Goal: Task Accomplishment & Management: Complete application form

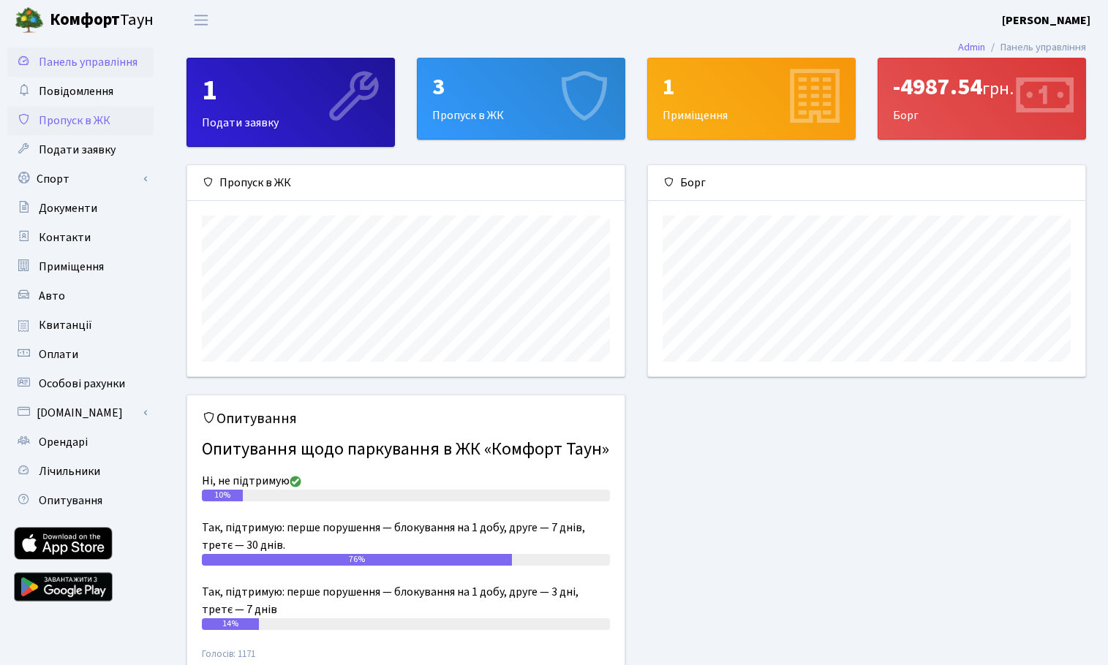
scroll to position [211, 437]
click at [103, 116] on span "Пропуск в ЖК" at bounding box center [75, 121] width 72 height 16
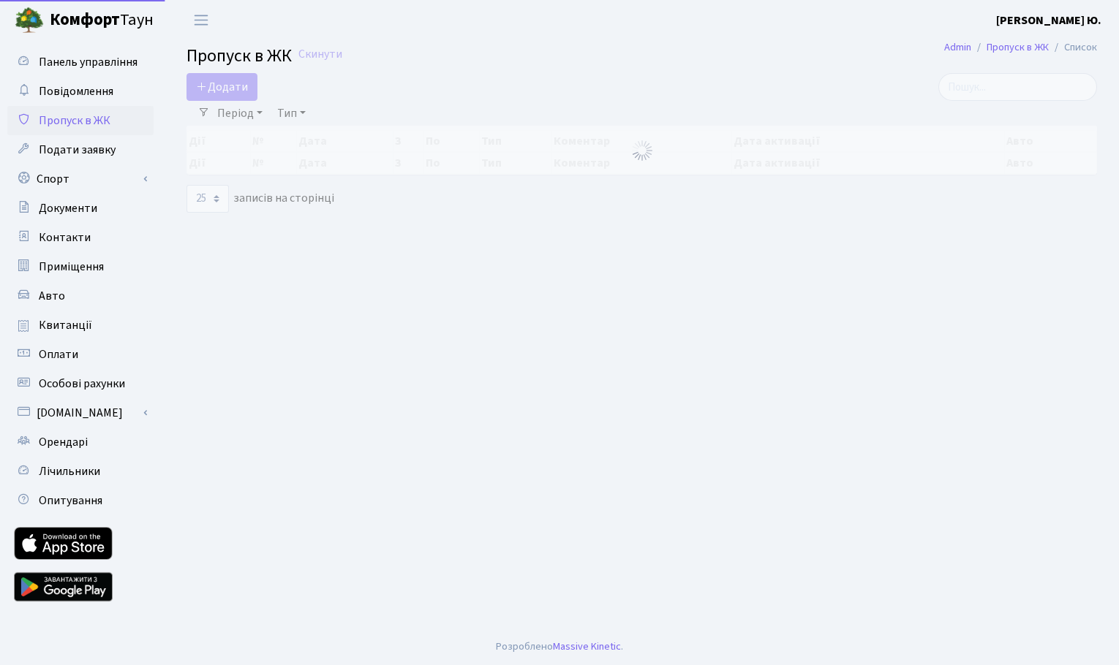
select select "25"
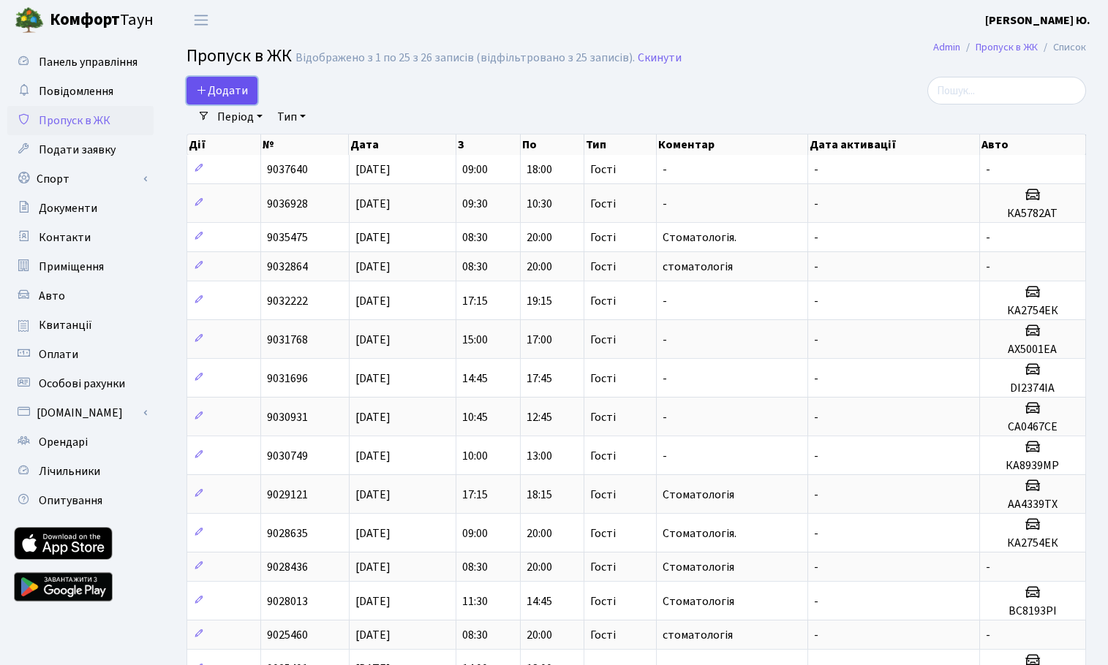
click at [198, 83] on span "Додати" at bounding box center [222, 91] width 52 height 16
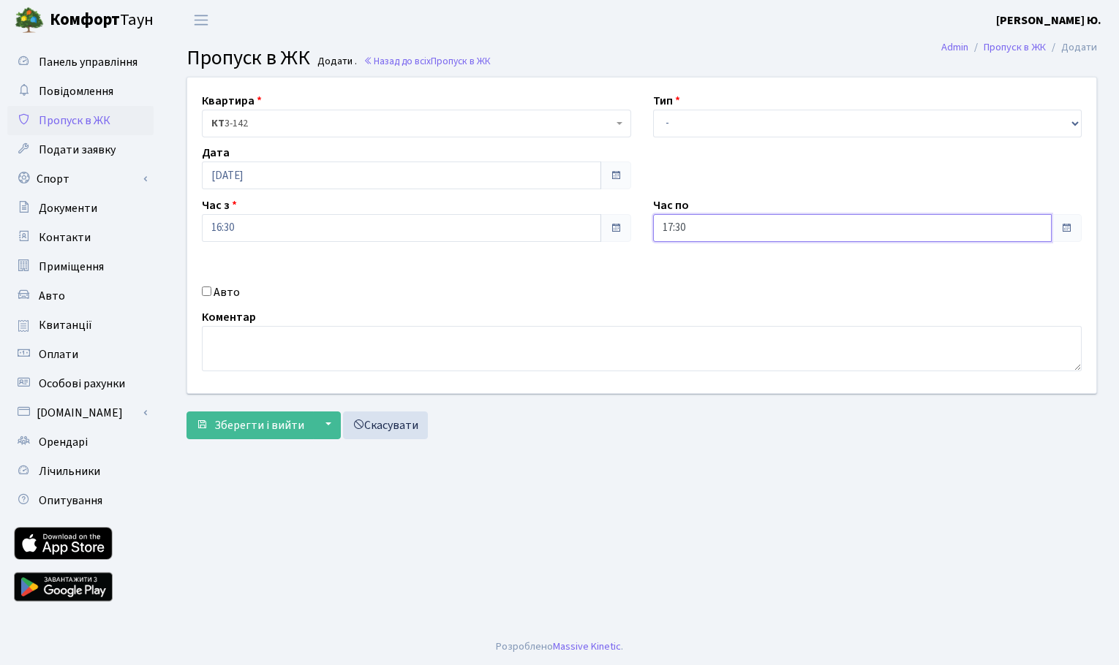
click at [687, 238] on input "17:30" at bounding box center [852, 228] width 399 height 28
click at [693, 275] on icon at bounding box center [692, 278] width 39 height 39
type input "18:30"
click at [224, 293] on label "Авто" at bounding box center [227, 293] width 26 height 18
click at [211, 293] on input "Авто" at bounding box center [207, 292] width 10 height 10
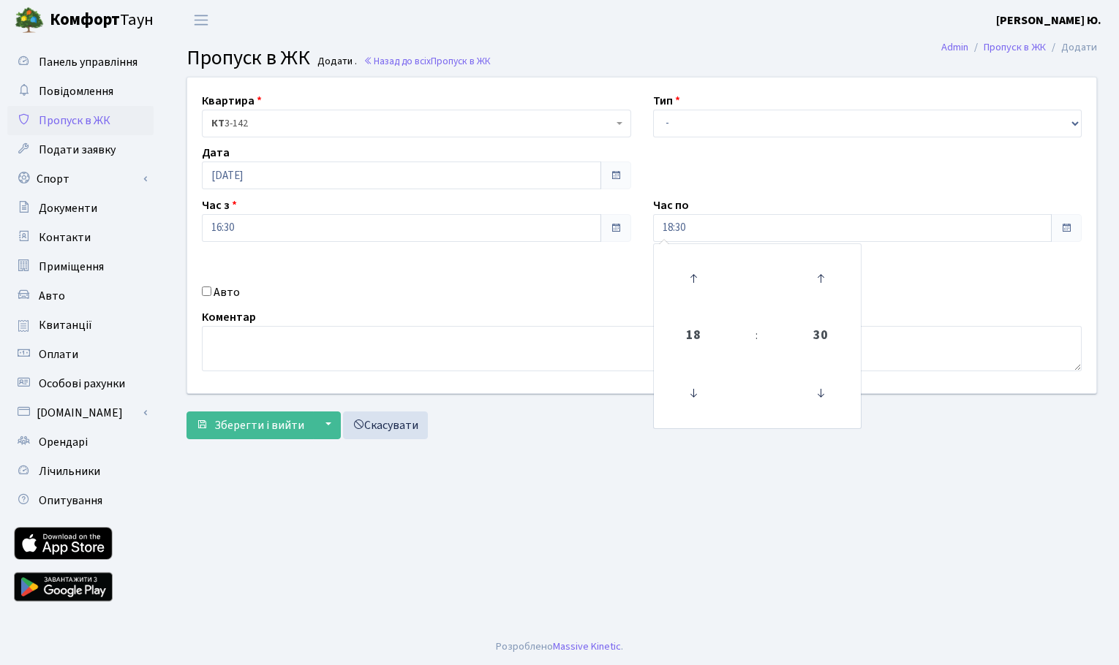
checkbox input "true"
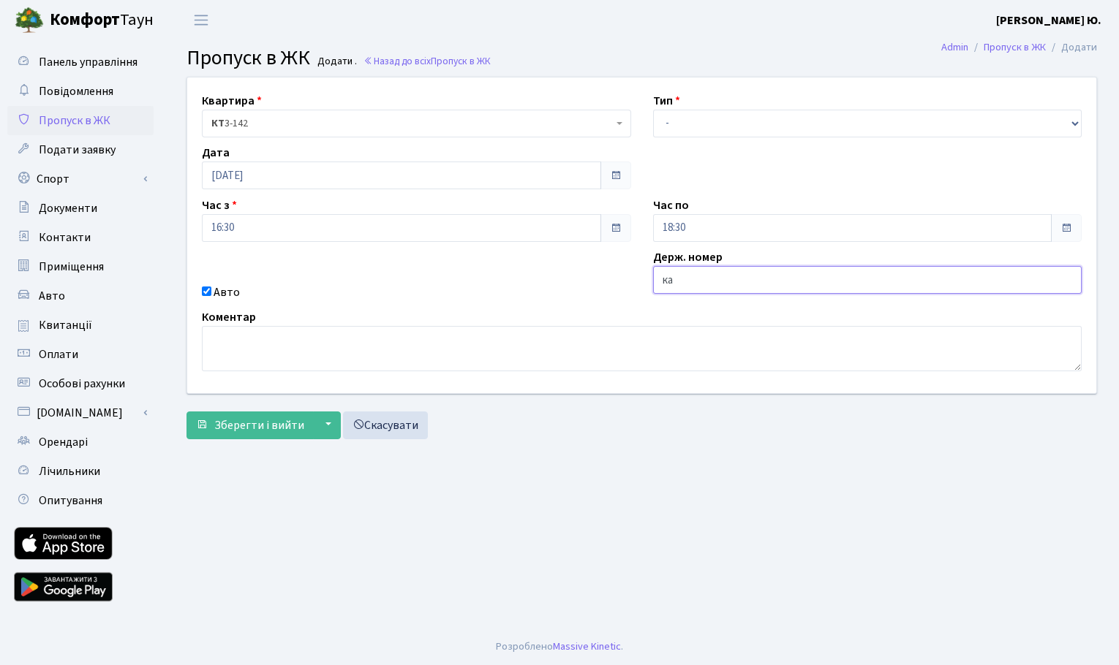
type input "к"
type input "КА0501РА"
click at [284, 426] on span "Зберегти і вийти" at bounding box center [259, 426] width 90 height 16
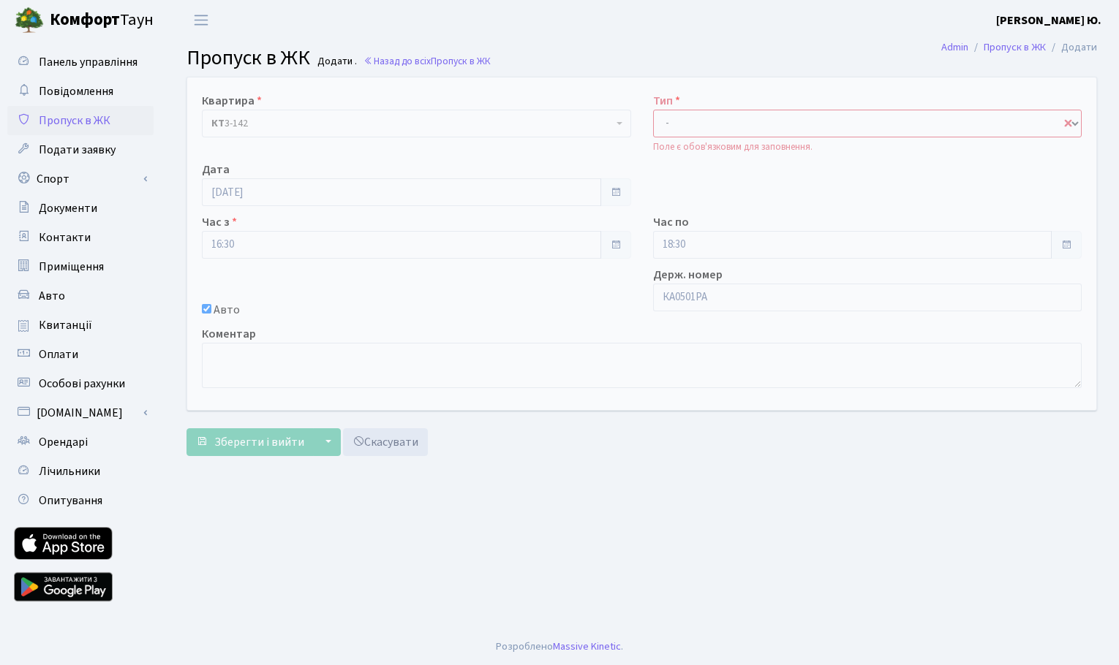
click at [790, 131] on select "- Доставка Таксі Гості Сервіс" at bounding box center [867, 124] width 429 height 28
select select "3"
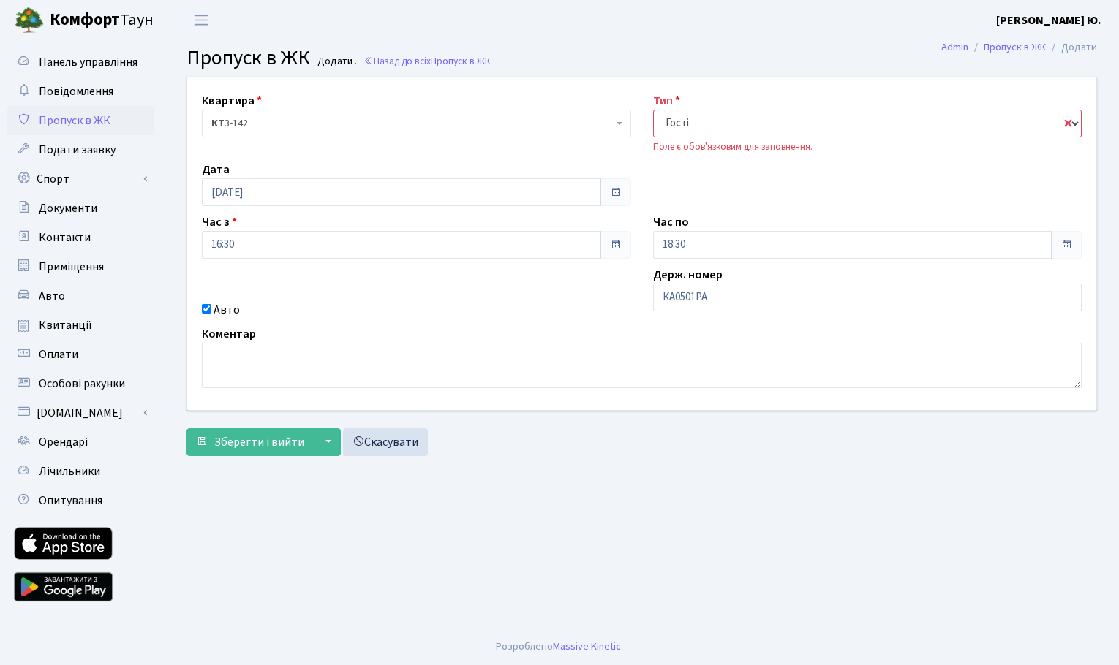
click at [653, 110] on select "- Доставка Таксі Гості Сервіс" at bounding box center [867, 124] width 429 height 28
click at [275, 431] on button "Зберегти і вийти" at bounding box center [249, 443] width 127 height 28
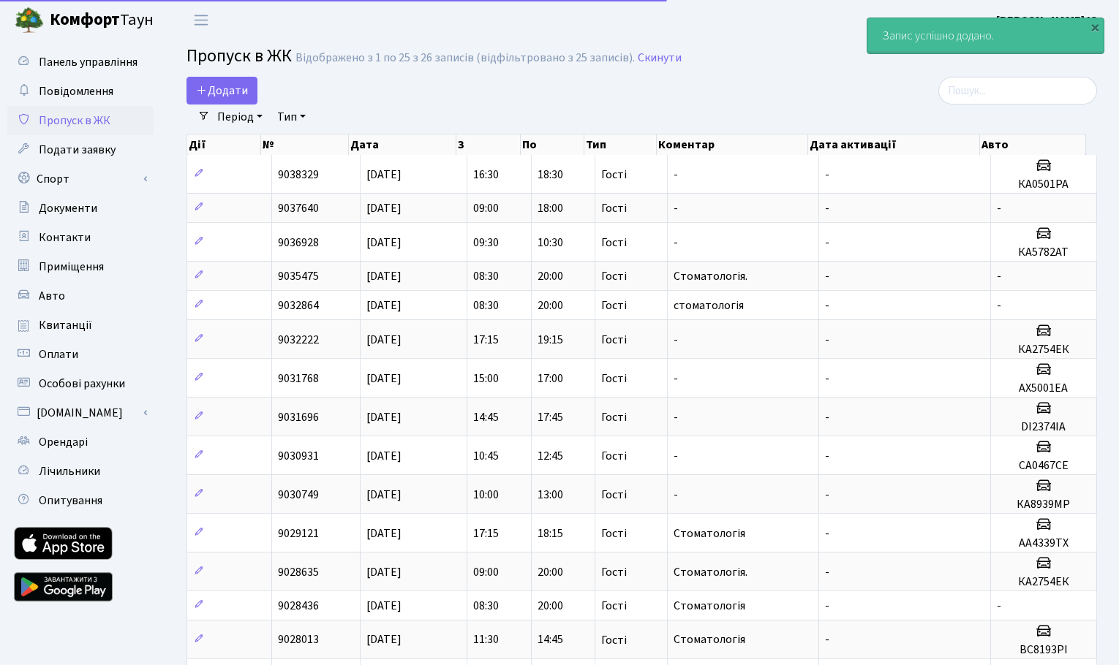
select select "25"
